Goal: Task Accomplishment & Management: Manage account settings

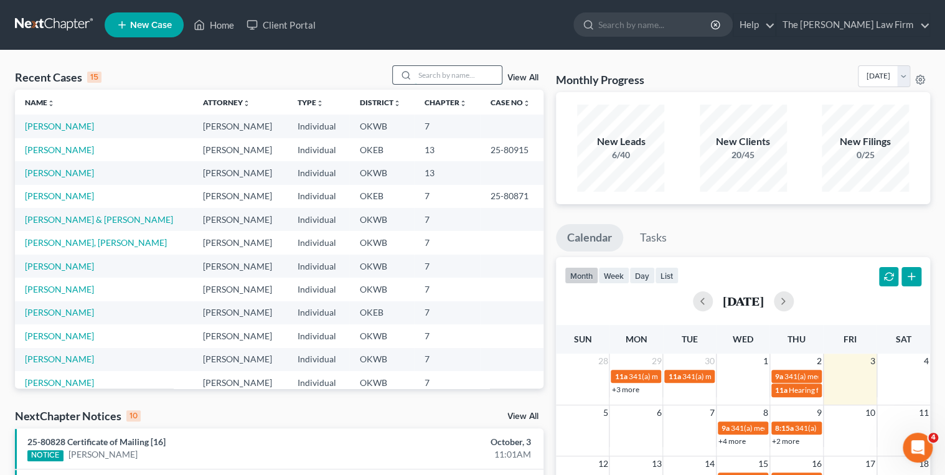
click at [428, 75] on input "search" at bounding box center [458, 75] width 87 height 18
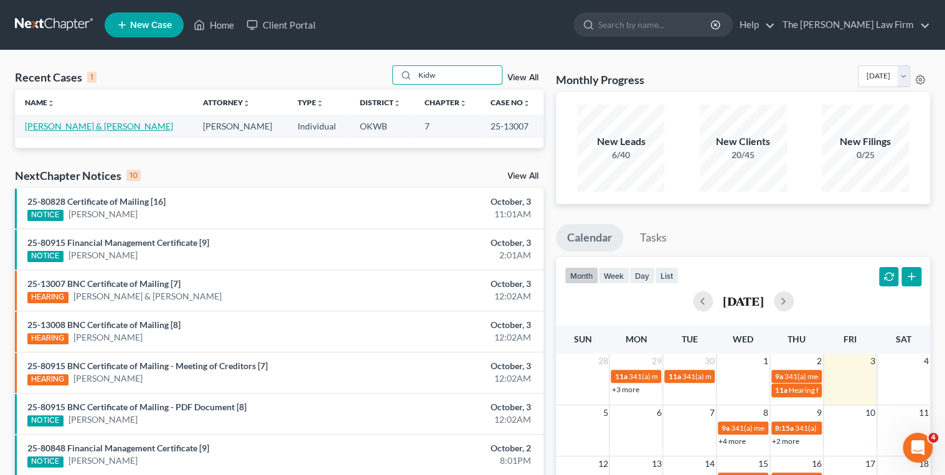
type input "Kidw"
click at [68, 127] on link "[PERSON_NAME] & [PERSON_NAME]" at bounding box center [99, 126] width 148 height 11
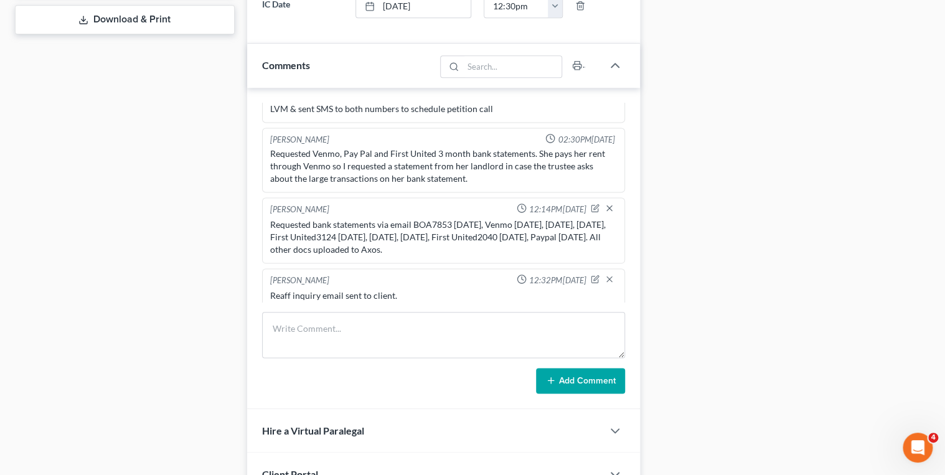
scroll to position [597, 0]
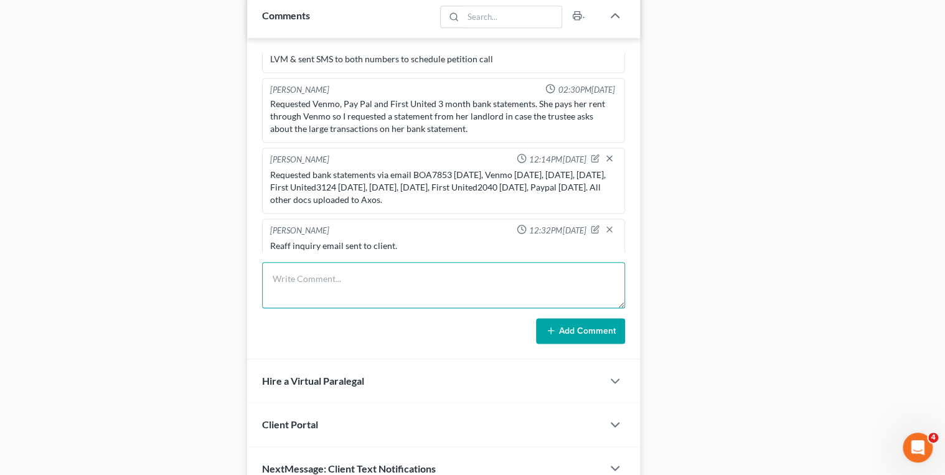
click at [342, 268] on textarea at bounding box center [443, 285] width 363 height 46
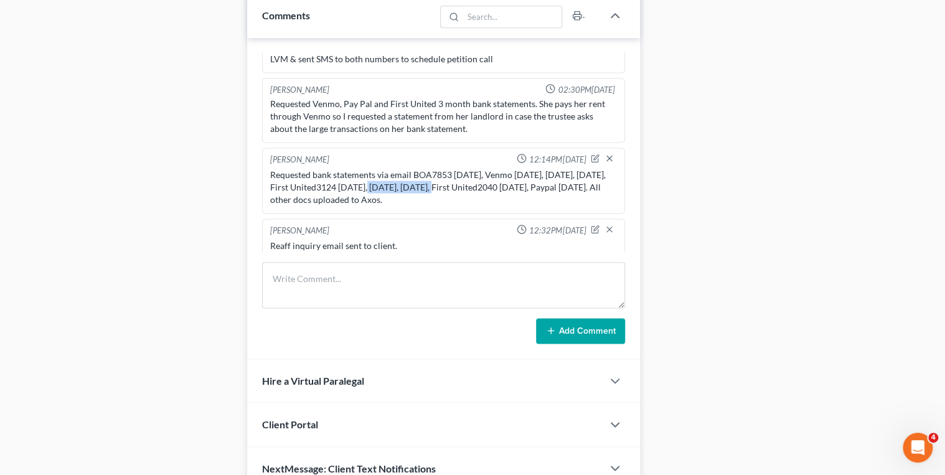
drag, startPoint x: 388, startPoint y: 164, endPoint x: 458, endPoint y: 164, distance: 69.7
click at [458, 168] on div "Requested bank statements via email BOA7853 [DATE], Venmo [DATE], [DATE], [DATE…" at bounding box center [443, 186] width 347 height 37
drag, startPoint x: 458, startPoint y: 164, endPoint x: 448, endPoint y: 160, distance: 10.9
copy div "First United3124"
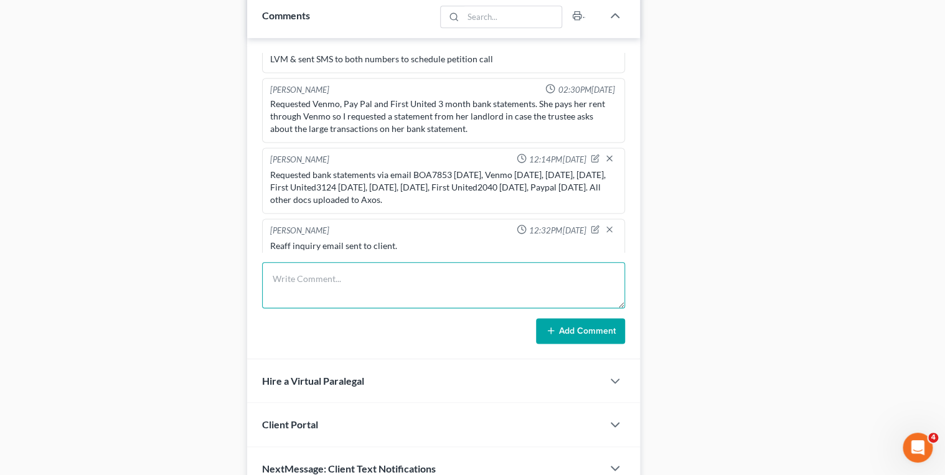
click at [308, 279] on textarea at bounding box center [443, 285] width 363 height 46
paste textarea "First United3124"
type textarea "Spoke to [PERSON_NAME] First United3124 was closed in March or [DATE]."
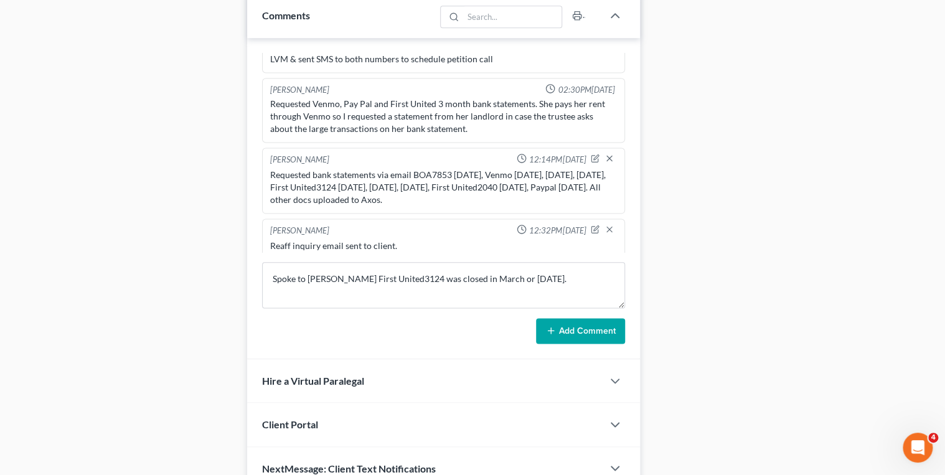
click at [559, 335] on button "Add Comment" at bounding box center [580, 331] width 89 height 26
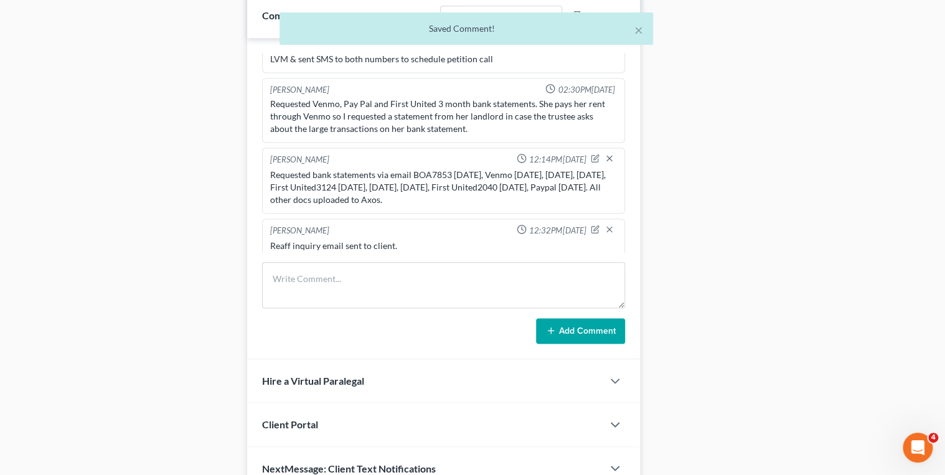
scroll to position [1333, 0]
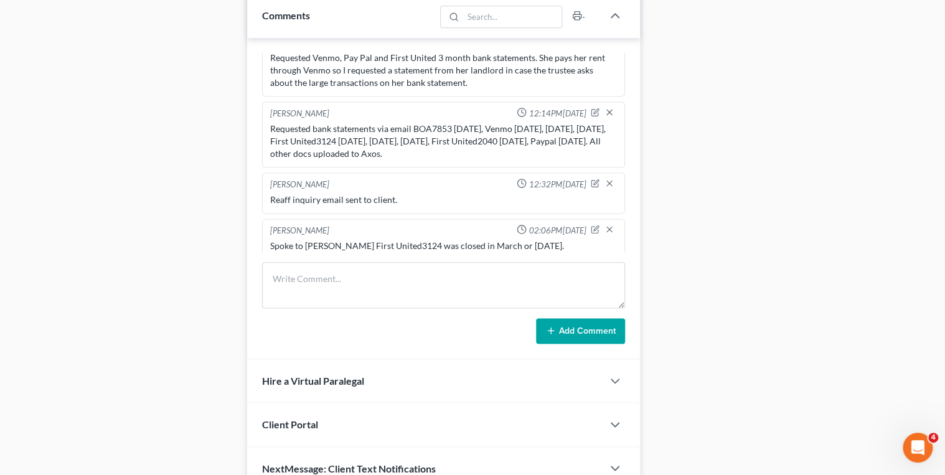
click at [533, 239] on div "Spoke to [PERSON_NAME] First United3124 was closed in March or [DATE]." at bounding box center [443, 245] width 347 height 12
drag, startPoint x: 533, startPoint y: 236, endPoint x: 494, endPoint y: 238, distance: 39.3
copy div "Spoke to [PERSON_NAME] First United3124 was closed in March or [DATE]."
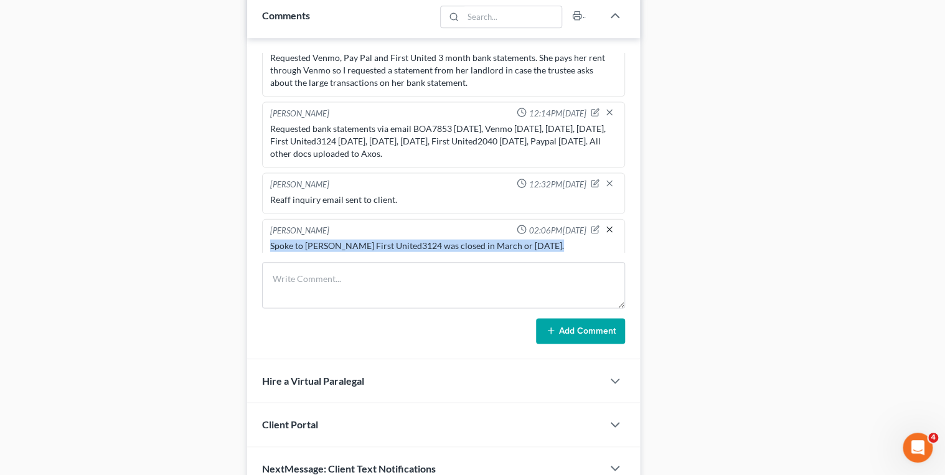
click at [607, 227] on line "button" at bounding box center [609, 229] width 5 height 5
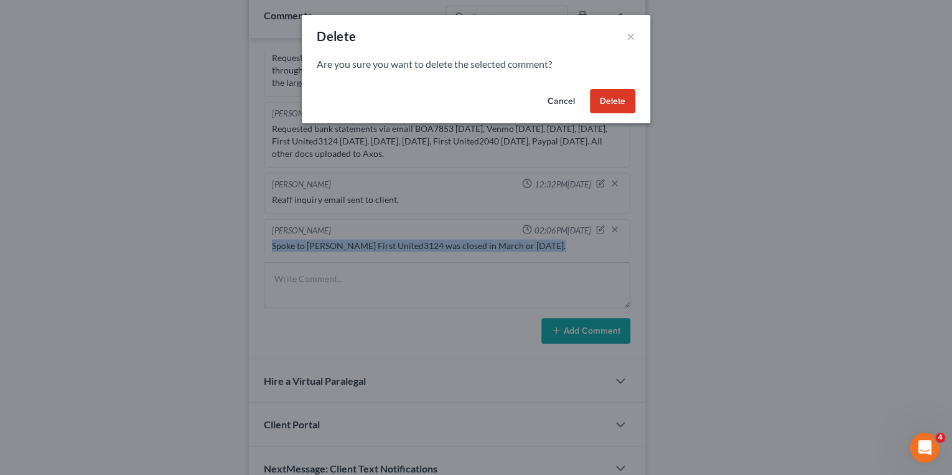
click at [609, 101] on button "Delete" at bounding box center [612, 101] width 45 height 25
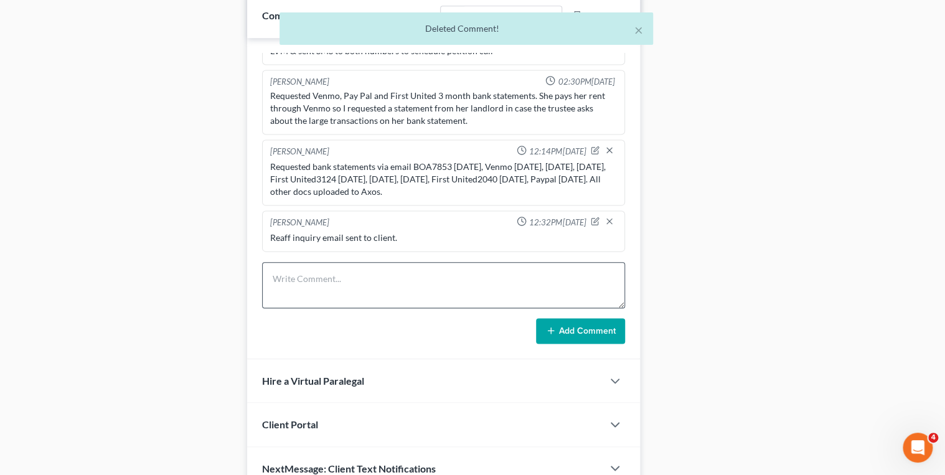
scroll to position [1287, 0]
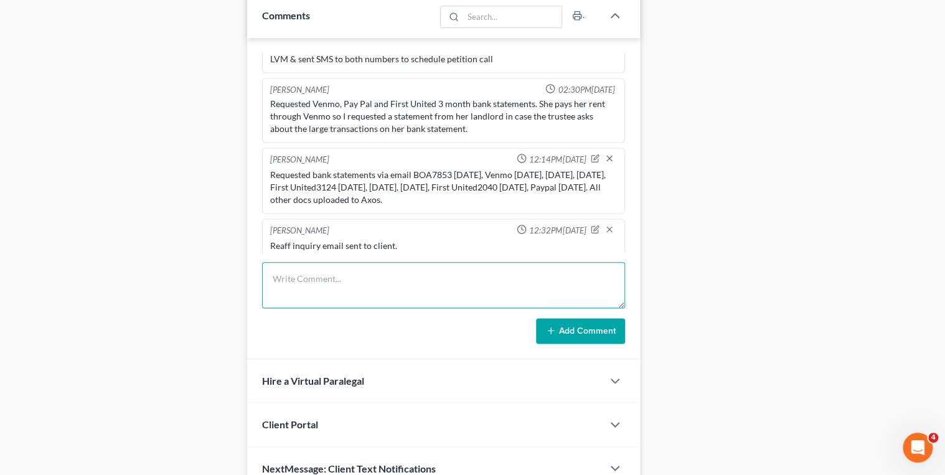
click at [318, 274] on textarea at bounding box center [443, 285] width 363 height 46
paste textarea "Spoke to [PERSON_NAME] First United3124 was closed in March or [DATE]."
click at [404, 277] on textarea "Spoke to [PERSON_NAME] First United3124 was closed in March or [DATE]." at bounding box center [443, 285] width 363 height 46
type textarea "Spoke to [PERSON_NAME] First United2040 was closed in March or [DATE]."
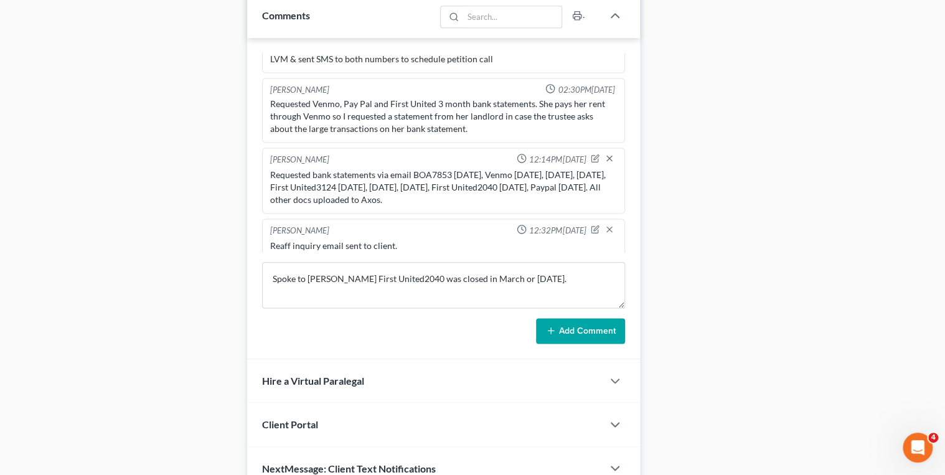
click at [585, 328] on button "Add Comment" at bounding box center [580, 331] width 89 height 26
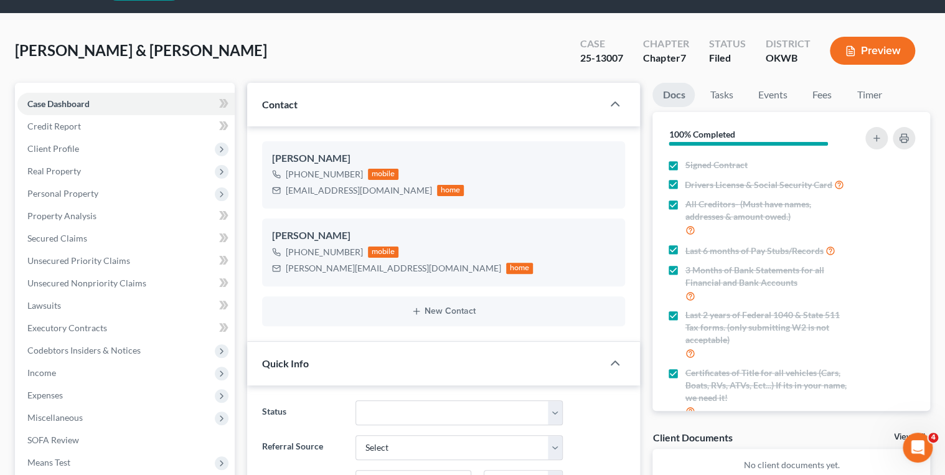
scroll to position [0, 0]
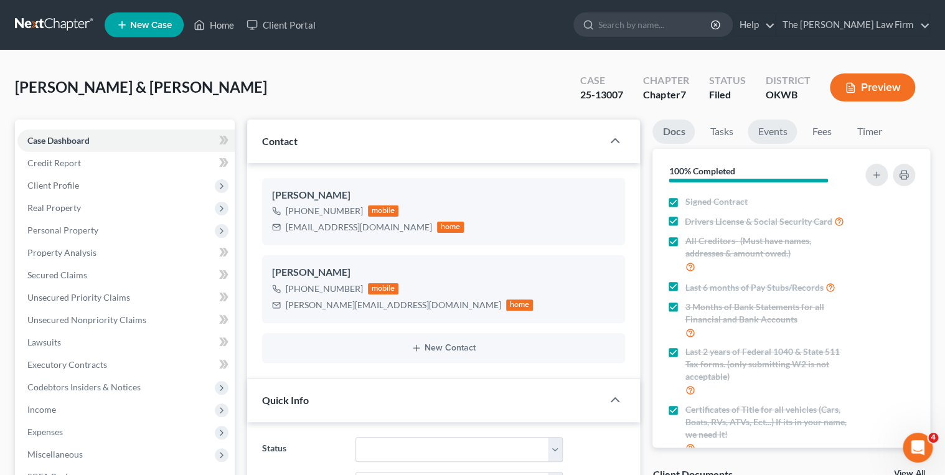
click at [782, 132] on link "Events" at bounding box center [771, 131] width 49 height 24
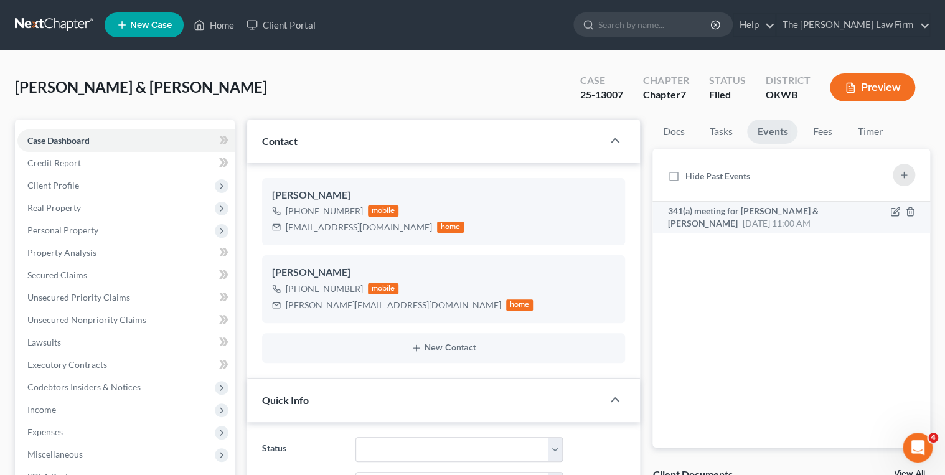
click at [783, 219] on span "[DATE] 11:00 AM" at bounding box center [776, 223] width 68 height 11
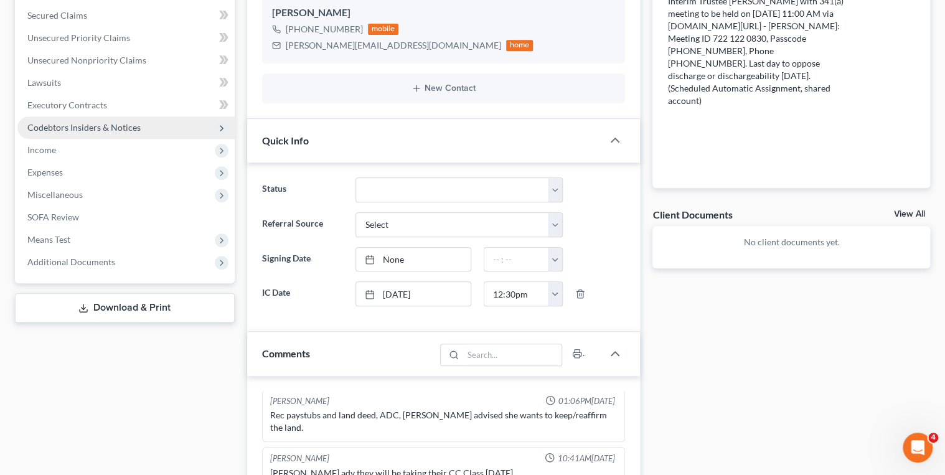
scroll to position [259, 0]
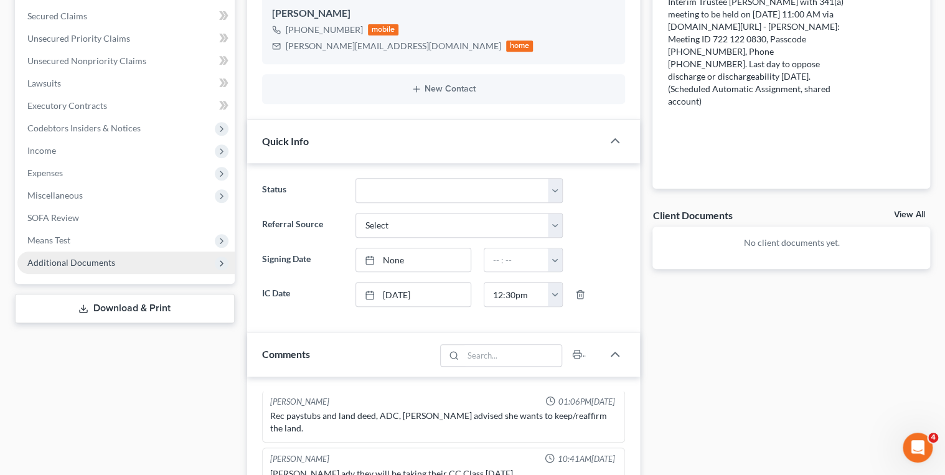
click at [52, 261] on span "Additional Documents" at bounding box center [71, 262] width 88 height 11
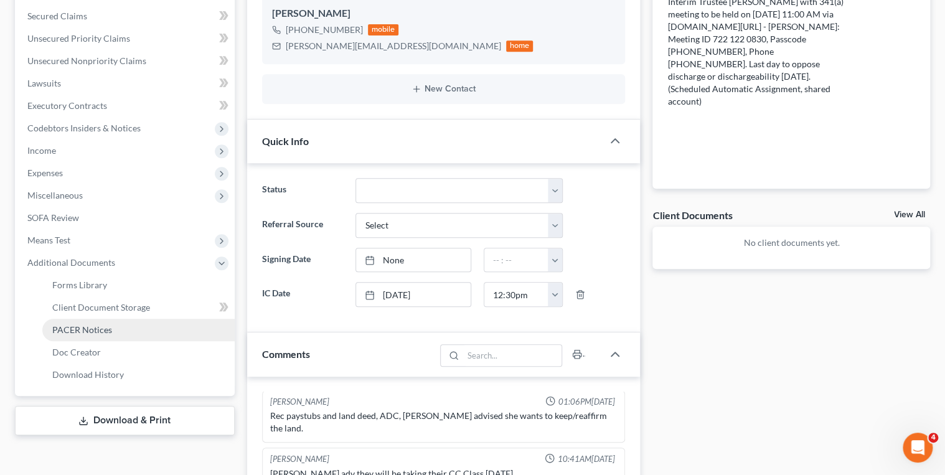
click at [84, 334] on link "PACER Notices" at bounding box center [138, 330] width 192 height 22
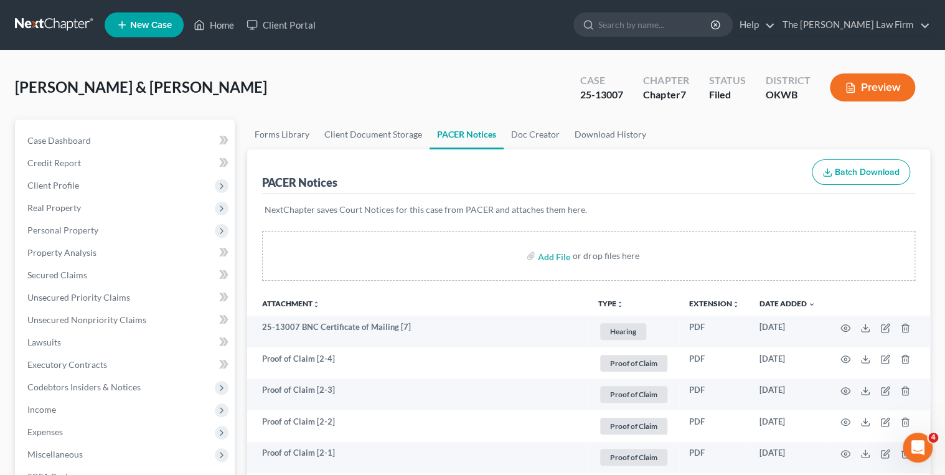
click at [52, 21] on link at bounding box center [55, 25] width 80 height 22
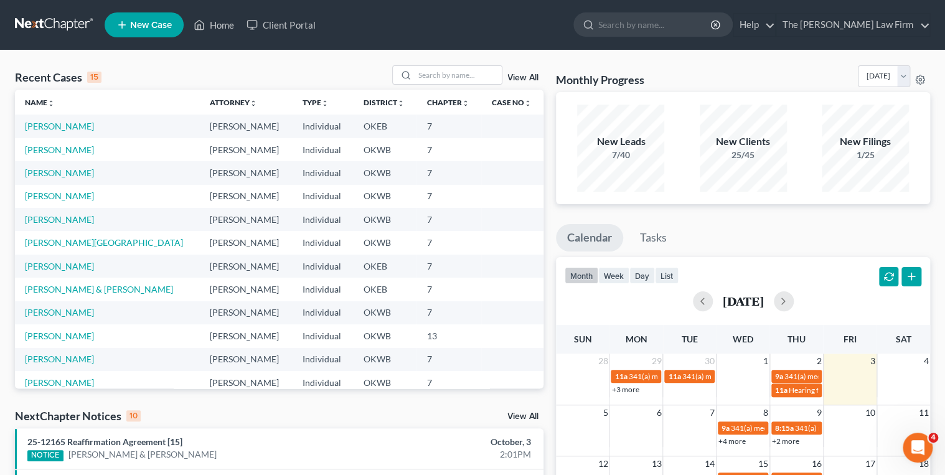
click at [57, 29] on link at bounding box center [55, 25] width 80 height 22
